Goal: Task Accomplishment & Management: Manage account settings

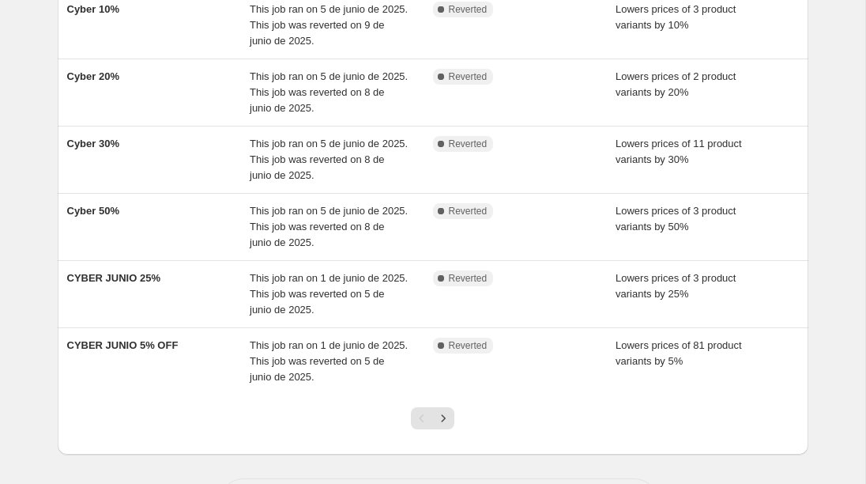
scroll to position [486, 0]
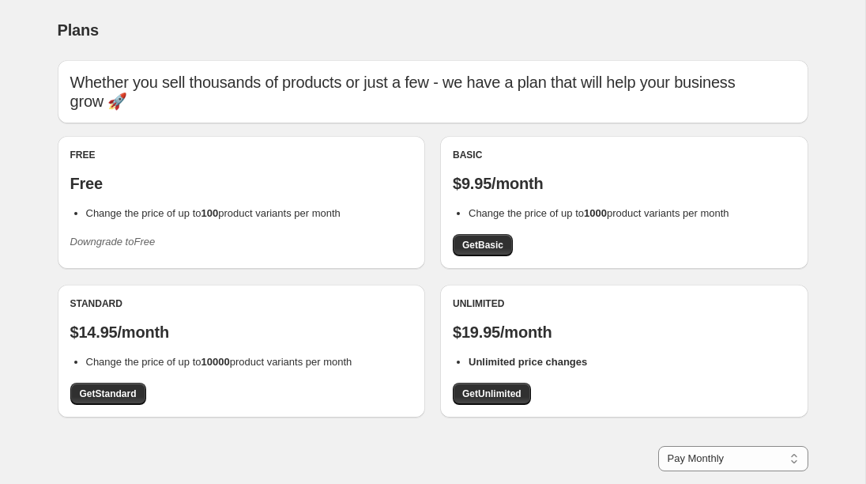
click at [117, 236] on icon "Downgrade to Free" at bounding box center [112, 242] width 85 height 12
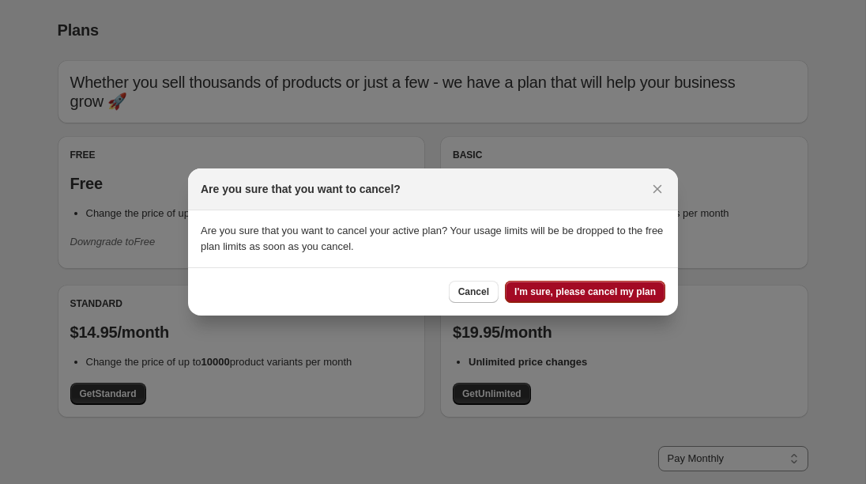
click at [562, 294] on span "I'm sure, please cancel my plan" at bounding box center [586, 291] width 142 height 13
